Goal: Transaction & Acquisition: Purchase product/service

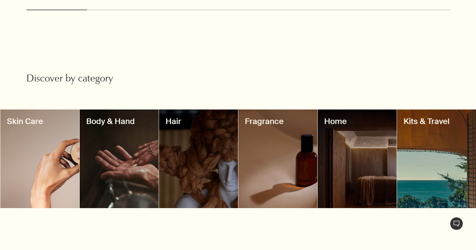
scroll to position [483, 0]
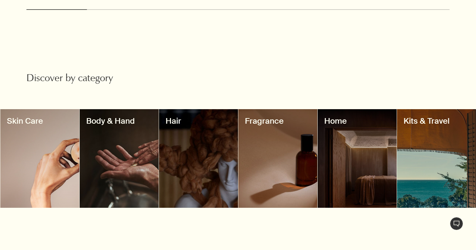
click at [342, 144] on div at bounding box center [356, 158] width 79 height 99
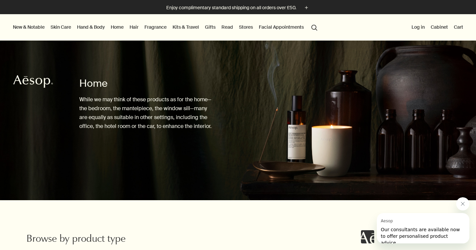
click at [191, 28] on link "Kits & Travel" at bounding box center [185, 27] width 29 height 9
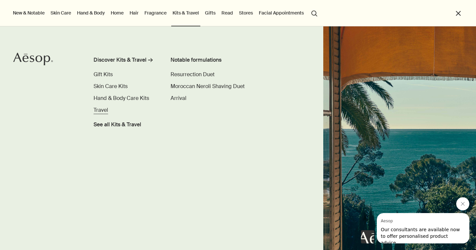
click at [101, 109] on span "Travel" at bounding box center [100, 110] width 15 height 7
